Goal: Navigation & Orientation: Find specific page/section

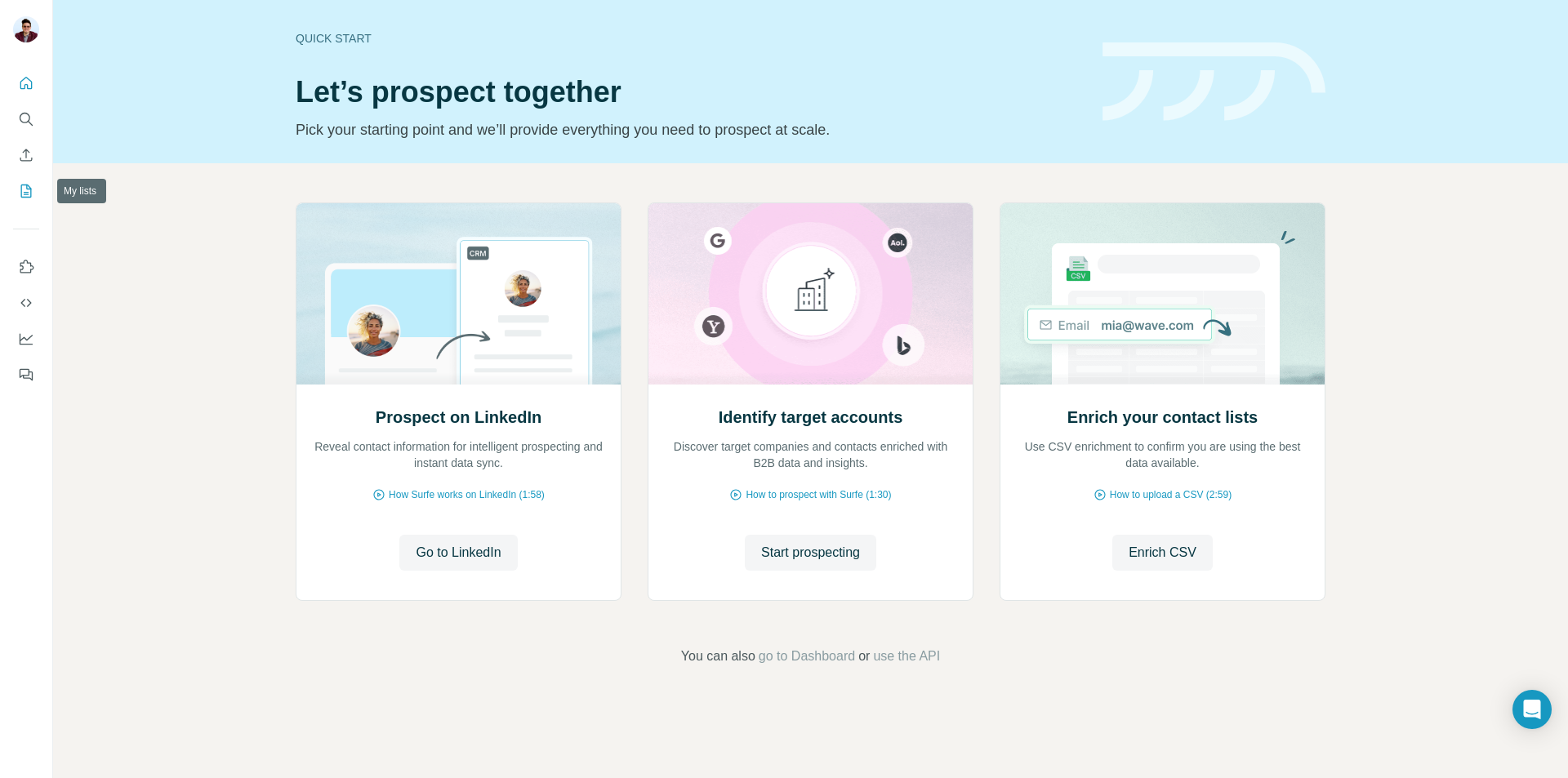
click at [26, 195] on icon "My lists" at bounding box center [26, 191] width 17 height 17
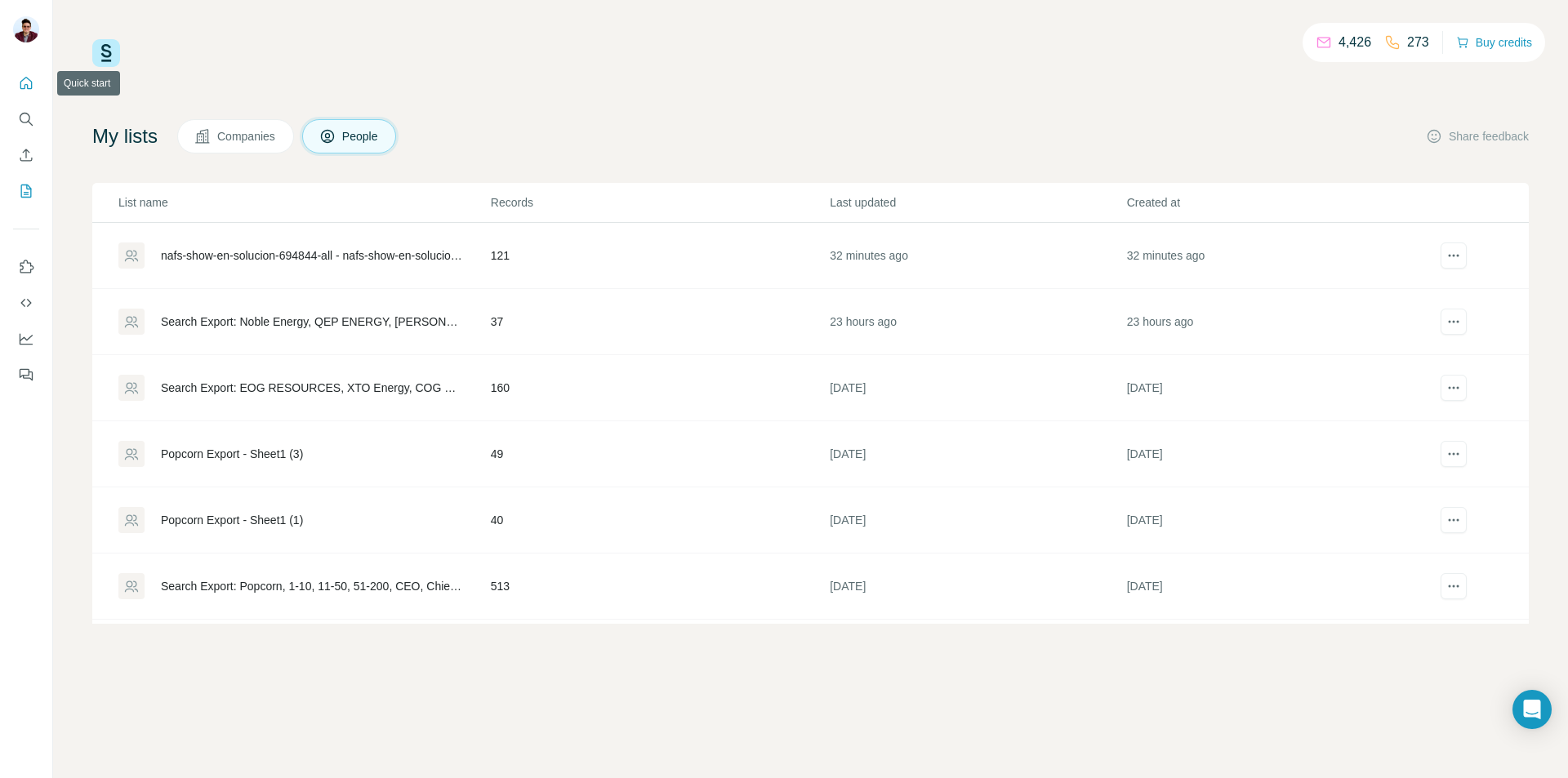
click at [25, 84] on icon "Quick start" at bounding box center [26, 83] width 17 height 17
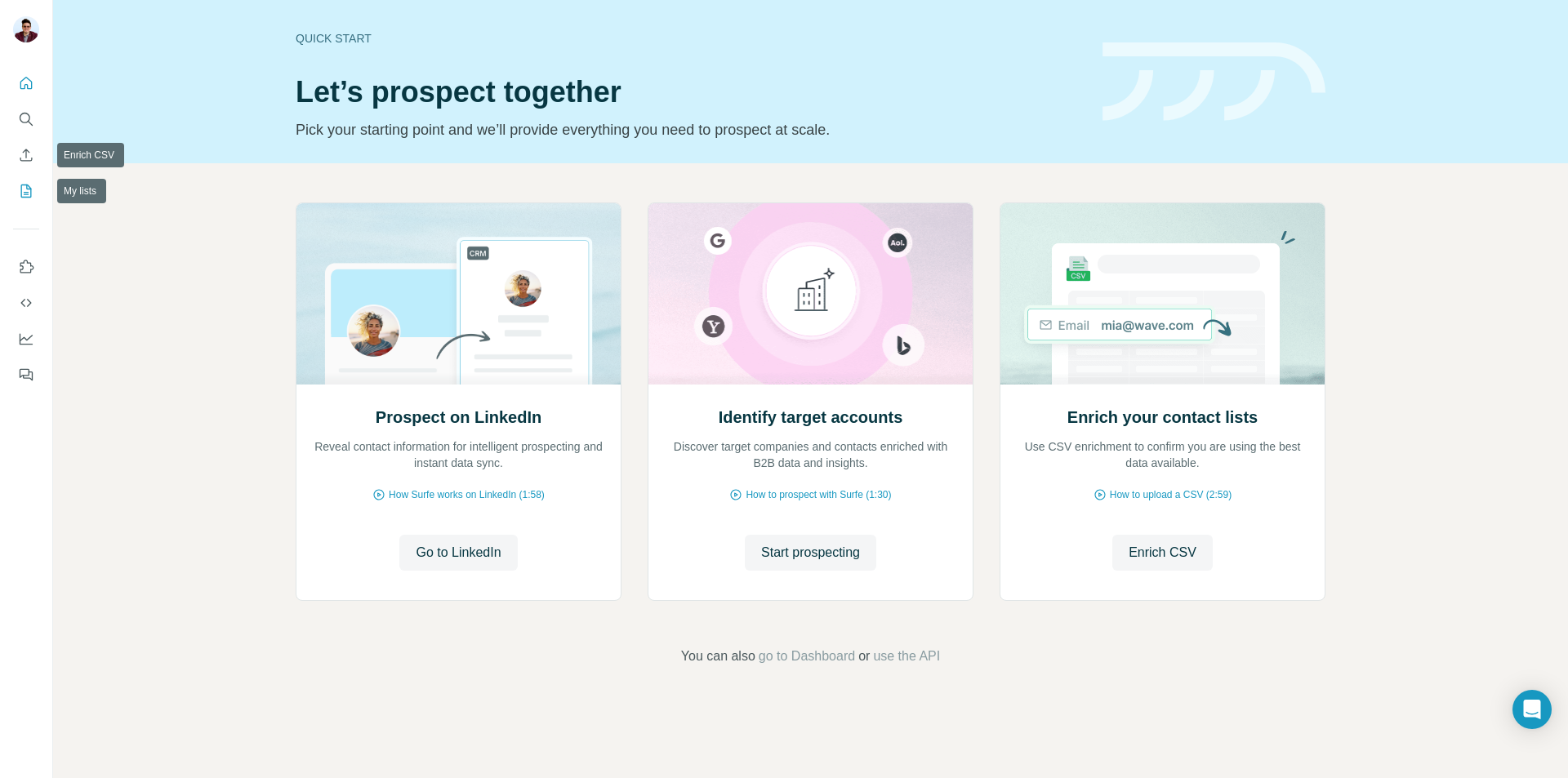
click at [27, 192] on icon "My lists" at bounding box center [28, 190] width 8 height 11
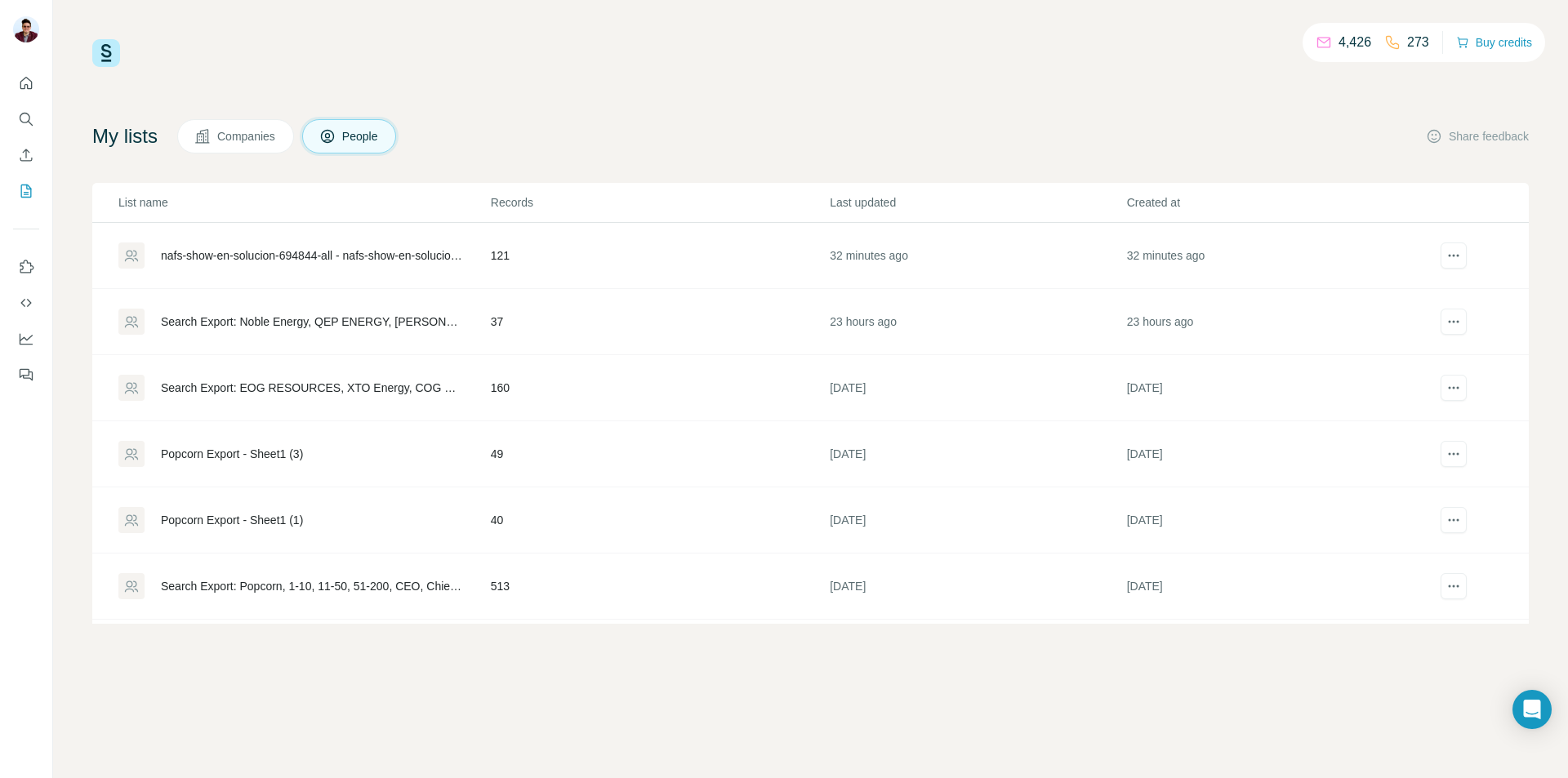
click at [292, 254] on div "nafs-show-en-solucion-694844-all - nafs-show-en-solucion-694844-all" at bounding box center [312, 255] width 302 height 17
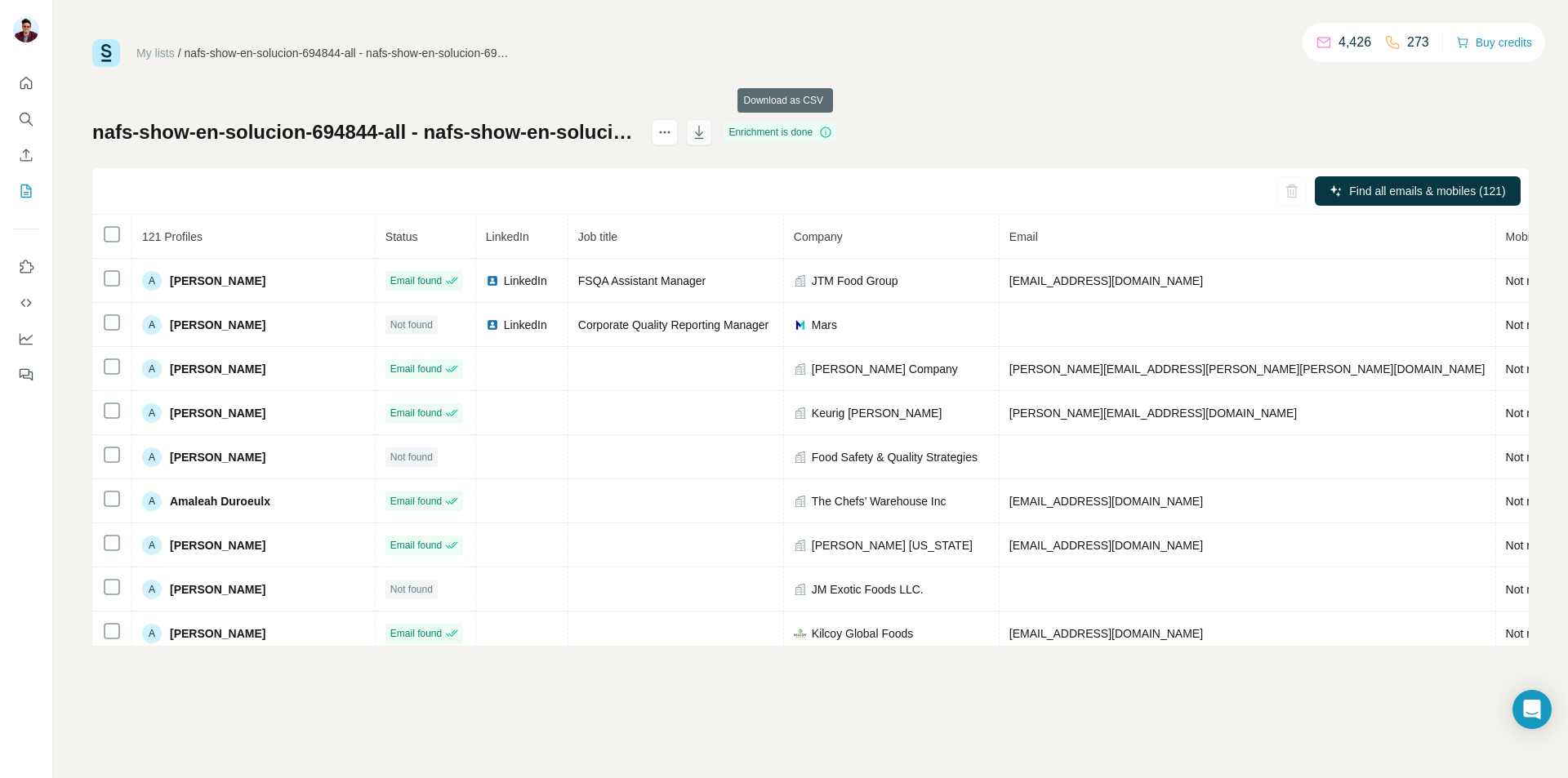
click at [708, 134] on icon "button" at bounding box center [699, 132] width 17 height 17
